Goal: Use online tool/utility: Utilize a website feature to perform a specific function

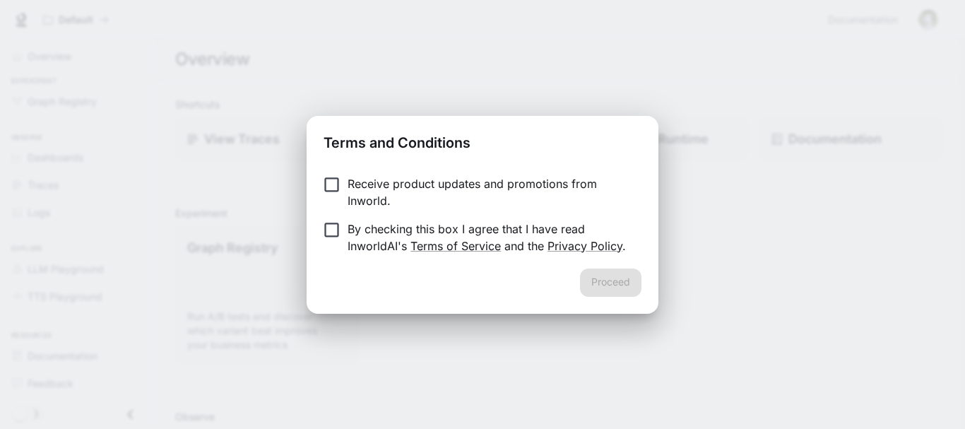
click at [373, 193] on p "Receive product updates and promotions from Inworld." at bounding box center [489, 192] width 283 height 34
click at [373, 244] on p "By checking this box I agree that I have read InworldAI's Terms of Service and …" at bounding box center [489, 237] width 283 height 34
drag, startPoint x: 607, startPoint y: 302, endPoint x: 600, endPoint y: 283, distance: 20.3
click at [600, 283] on div "Proceed" at bounding box center [483, 290] width 352 height 45
click at [600, 283] on button "Proceed" at bounding box center [610, 282] width 61 height 28
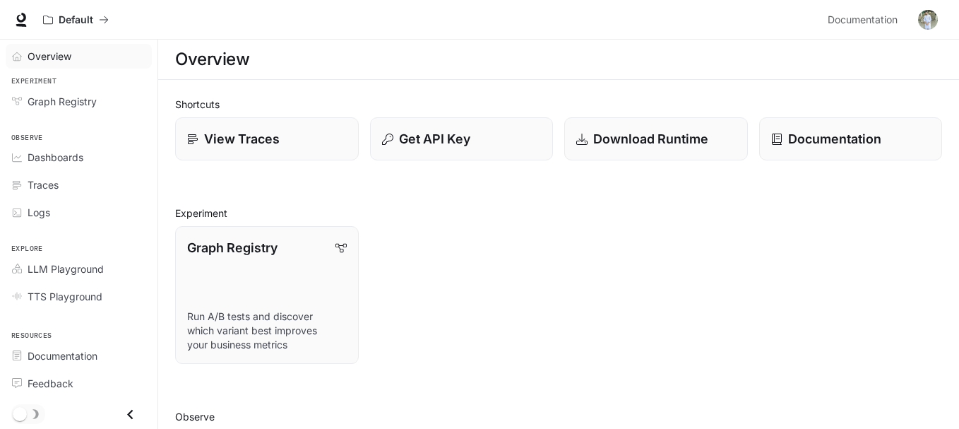
click at [68, 57] on span "Overview" at bounding box center [50, 56] width 44 height 15
click at [266, 146] on p "View Traces" at bounding box center [241, 138] width 76 height 19
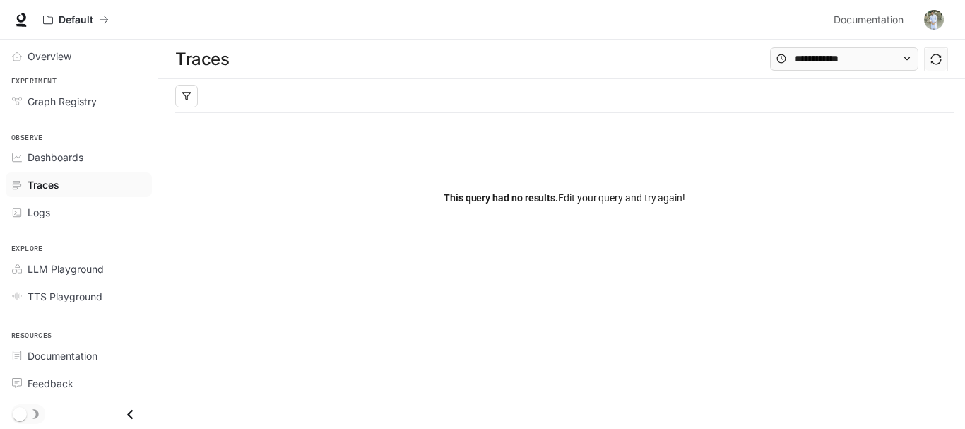
click at [376, 94] on div at bounding box center [564, 96] width 778 height 34
click at [231, 91] on div at bounding box center [564, 96] width 778 height 34
click at [494, 138] on div "This query had no results. Edit your query and try again!" at bounding box center [564, 198] width 778 height 170
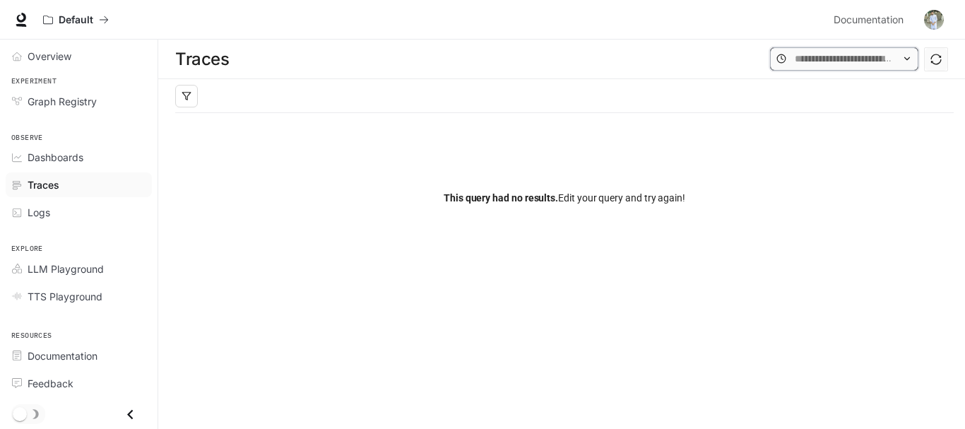
click at [874, 64] on input "text" at bounding box center [844, 59] width 99 height 16
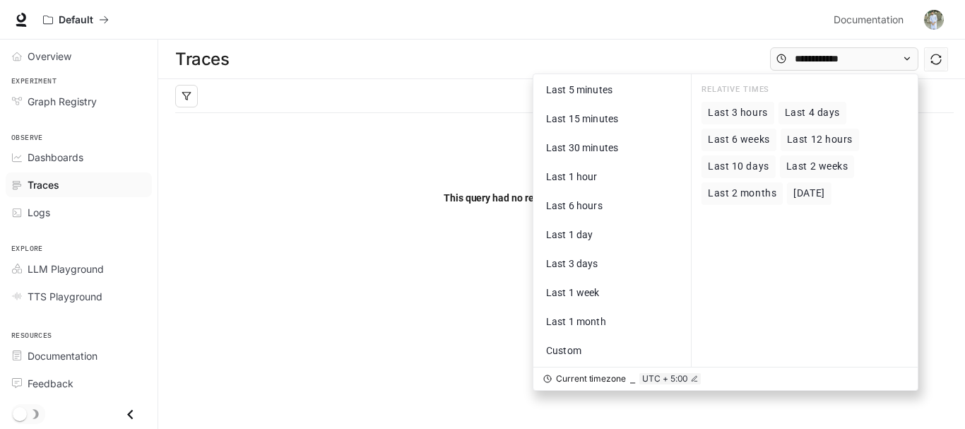
click at [302, 146] on div "This query had no results. Edit your query and try again!" at bounding box center [564, 198] width 778 height 170
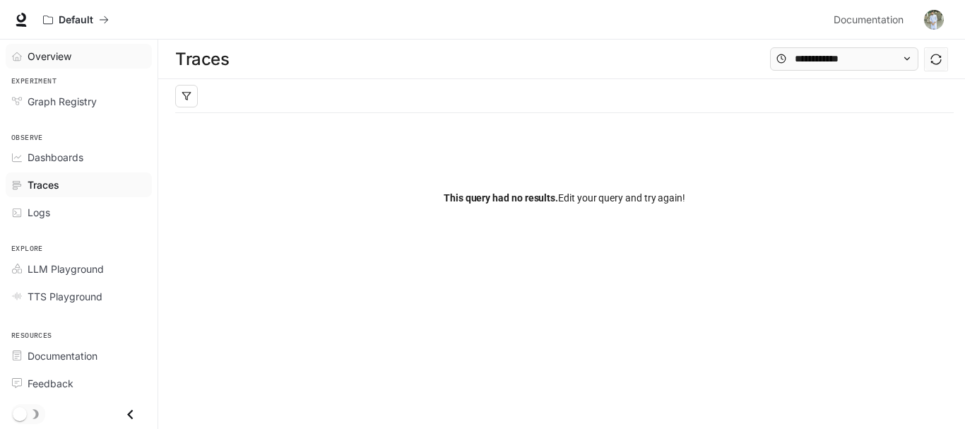
click at [51, 54] on span "Overview" at bounding box center [50, 56] width 44 height 15
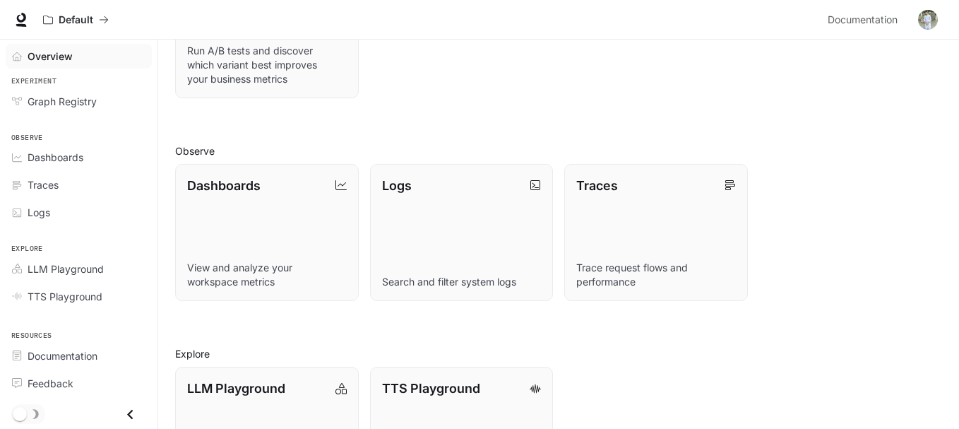
scroll to position [267, 0]
click at [83, 270] on span "LLM Playground" at bounding box center [66, 268] width 76 height 15
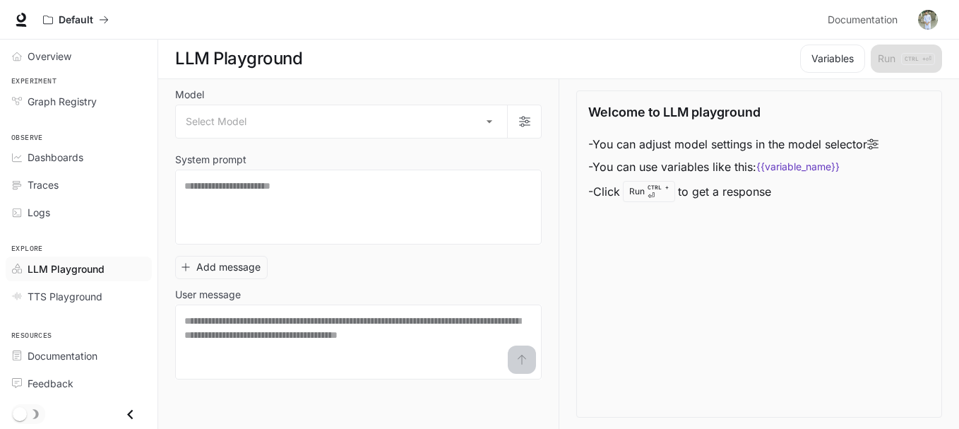
scroll to position [1, 0]
click at [354, 202] on textarea at bounding box center [358, 207] width 348 height 57
paste textarea "**********"
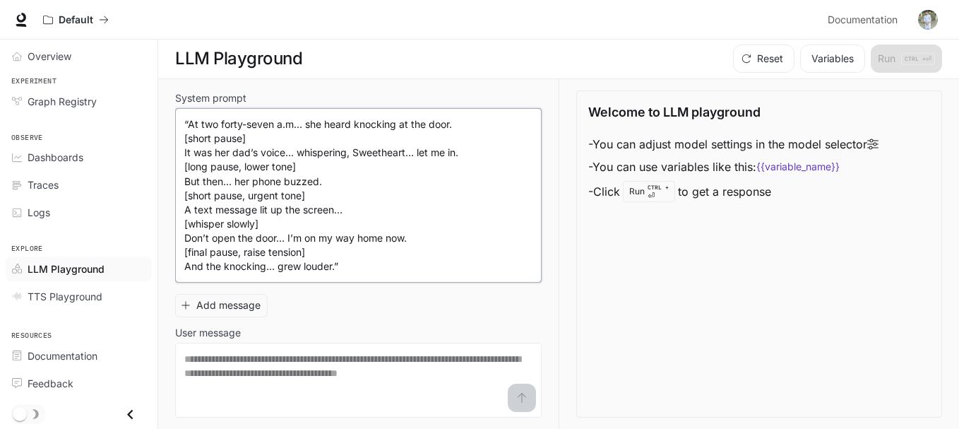
scroll to position [0, 0]
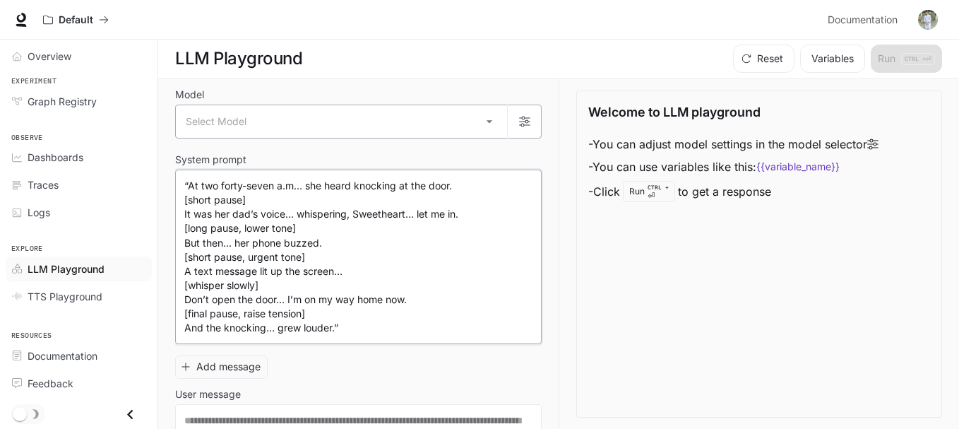
type textarea "**********"
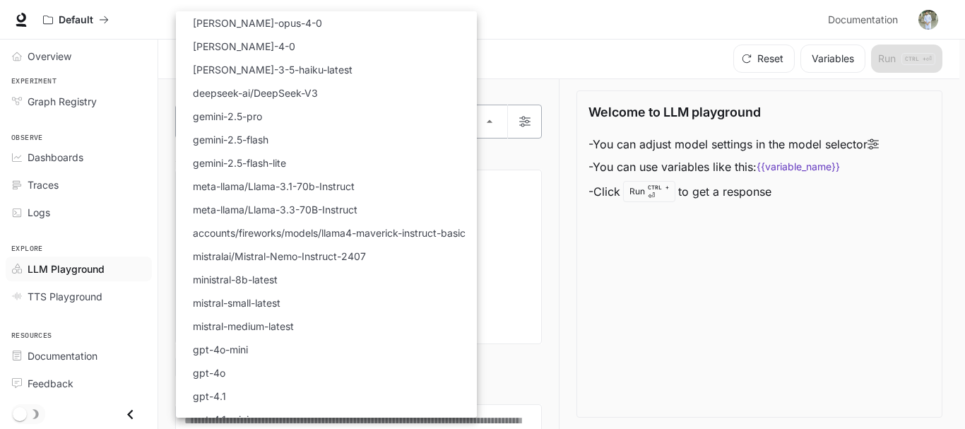
click at [363, 119] on body "**********" at bounding box center [482, 213] width 965 height 429
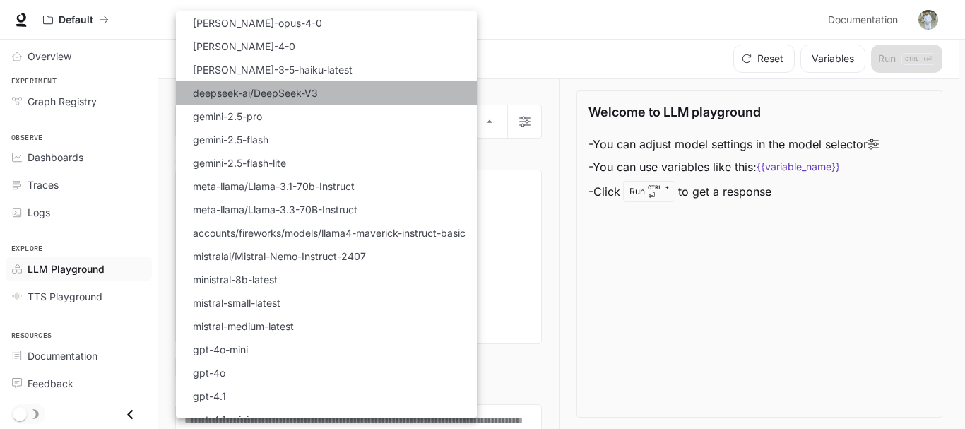
click at [341, 102] on li "deepseek-ai/DeepSeek-V3" at bounding box center [326, 92] width 301 height 23
type input "**********"
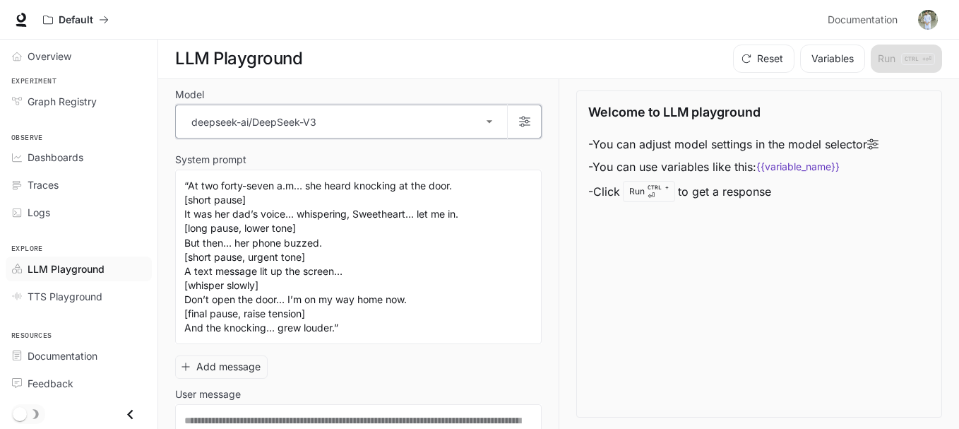
scroll to position [61, 0]
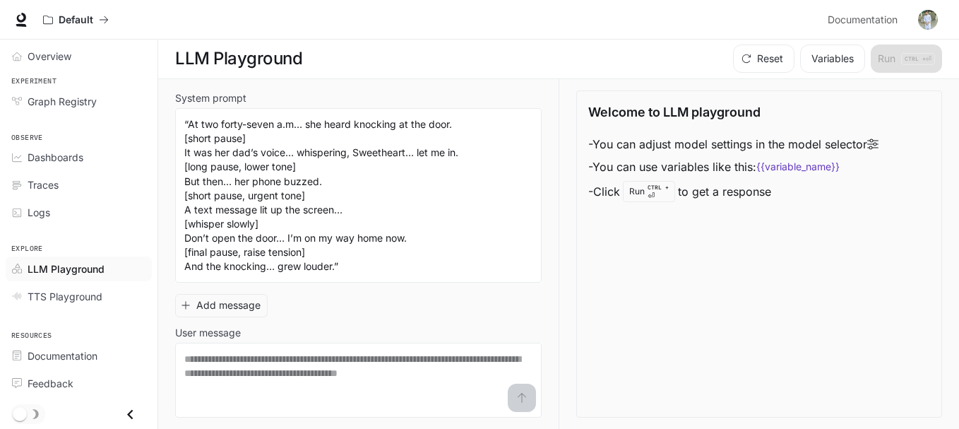
click at [272, 338] on label "User message" at bounding box center [358, 335] width 367 height 14
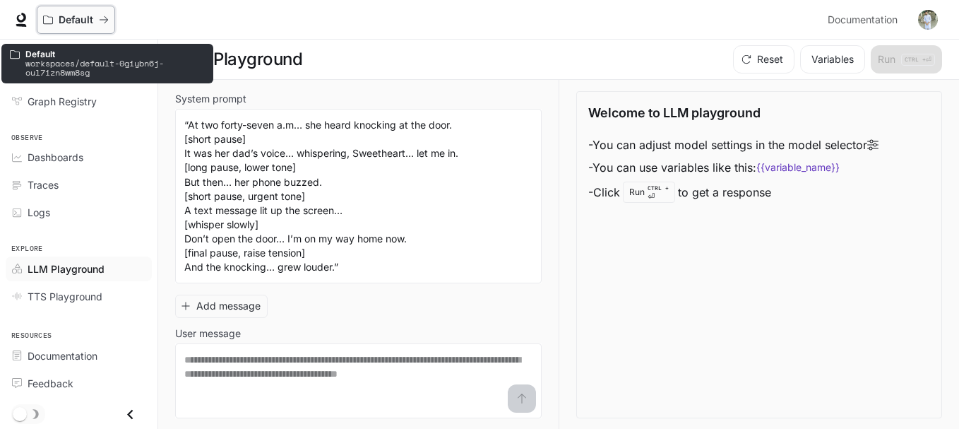
click at [67, 11] on button "Default" at bounding box center [76, 20] width 78 height 28
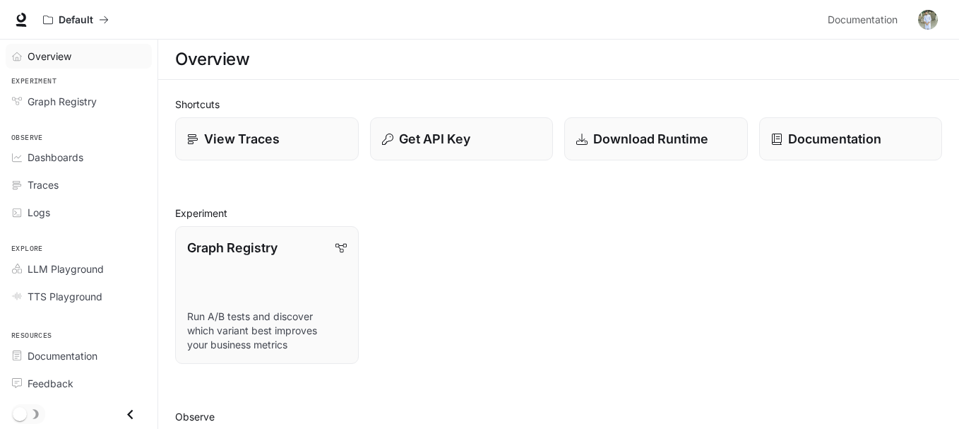
click at [74, 57] on div "Overview" at bounding box center [87, 56] width 118 height 15
